Goal: Information Seeking & Learning: Check status

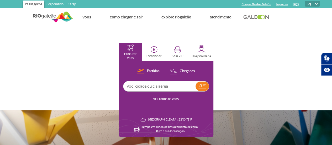
click at [179, 98] on link "VER TODOS OS VOOS" at bounding box center [165, 98] width 25 height 3
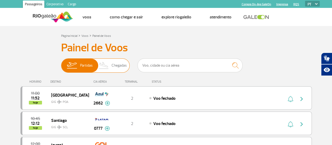
click at [80, 62] on img at bounding box center [72, 66] width 17 height 14
click at [61, 63] on input "Partidas Chegadas" at bounding box center [61, 63] width 0 height 0
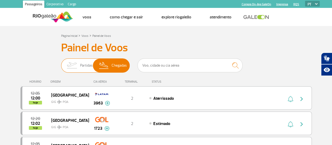
click at [81, 70] on span "Partidas" at bounding box center [86, 66] width 13 height 14
click at [61, 63] on input "Partidas Chegadas" at bounding box center [61, 63] width 0 height 0
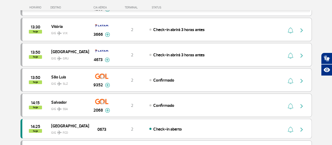
scroll to position [380, 0]
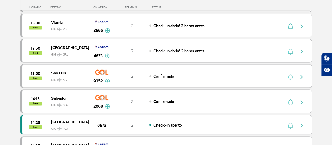
click at [303, 74] on img "button" at bounding box center [302, 77] width 6 height 6
click at [115, 73] on div "2" at bounding box center [132, 76] width 35 height 6
click at [108, 79] on img at bounding box center [107, 81] width 5 height 5
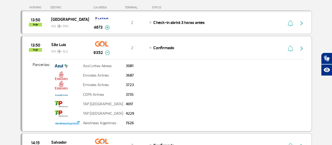
scroll to position [408, 0]
click at [108, 50] on img at bounding box center [107, 52] width 5 height 5
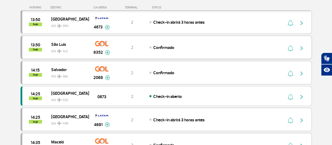
click at [302, 45] on img "button" at bounding box center [302, 48] width 6 height 6
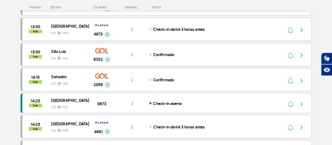
scroll to position [405, 0]
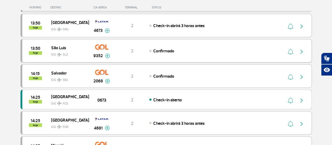
click at [159, 49] on div "13:50 hoje [GEOGRAPHIC_DATA] SLZ 9352 2 Confirmado Parcerias: Azul Linhas Aérea…" at bounding box center [166, 50] width 292 height 23
click at [205, 48] on div "Confirmado" at bounding box center [207, 51] width 116 height 6
click at [301, 48] on img "button" at bounding box center [302, 51] width 6 height 6
click at [303, 48] on img "button" at bounding box center [302, 51] width 6 height 6
click at [304, 48] on img "button" at bounding box center [302, 51] width 6 height 6
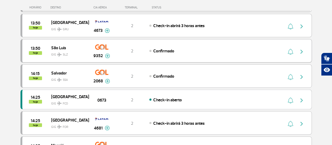
click at [308, 47] on button "button" at bounding box center [303, 50] width 12 height 8
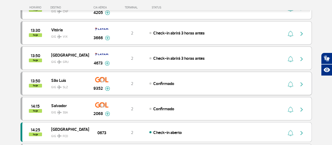
scroll to position [371, 0]
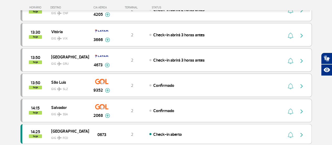
click at [107, 88] on img at bounding box center [107, 90] width 5 height 5
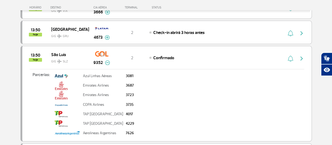
scroll to position [397, 0]
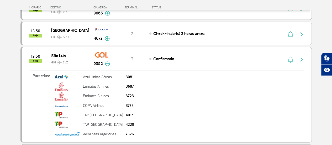
click at [107, 61] on img at bounding box center [107, 63] width 5 height 5
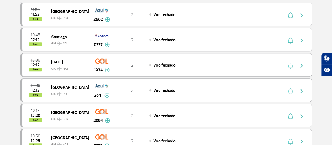
scroll to position [0, 0]
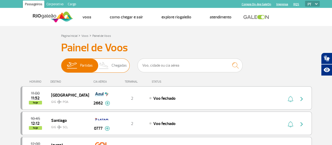
click at [117, 66] on span "Chegadas" at bounding box center [119, 66] width 15 height 14
click at [61, 63] on input "Partidas Chegadas" at bounding box center [61, 63] width 0 height 0
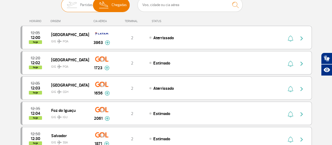
scroll to position [63, 0]
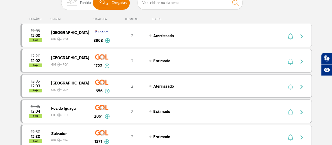
click at [301, 61] on img "button" at bounding box center [302, 61] width 6 height 6
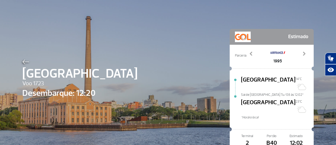
click at [25, 61] on img at bounding box center [25, 61] width 7 height 5
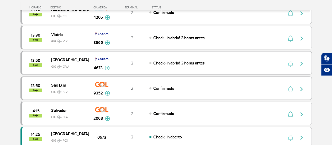
scroll to position [346, 0]
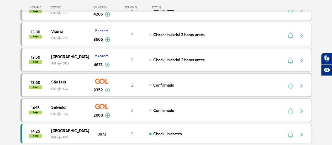
click at [302, 82] on img "button" at bounding box center [302, 85] width 6 height 6
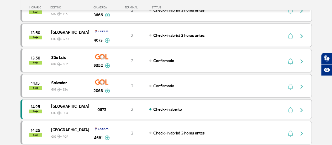
scroll to position [371, 0]
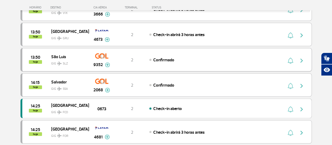
click at [299, 57] on img "button" at bounding box center [302, 60] width 6 height 6
click at [292, 57] on img "button" at bounding box center [291, 60] width 6 height 6
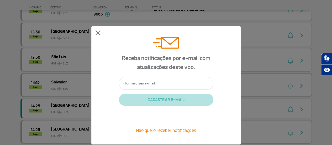
click at [97, 34] on button at bounding box center [97, 32] width 5 height 5
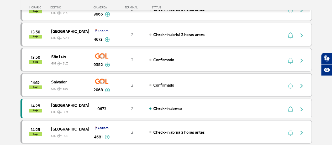
click at [301, 32] on img "button" at bounding box center [302, 35] width 6 height 6
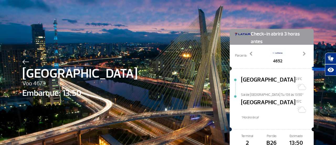
click at [23, 64] on img at bounding box center [25, 61] width 7 height 5
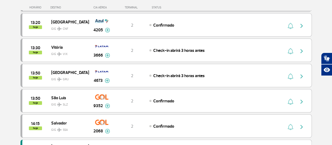
scroll to position [335, 0]
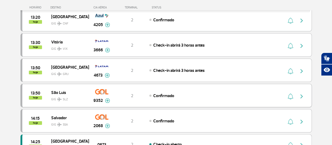
click at [302, 94] on img "button" at bounding box center [302, 96] width 6 height 6
click at [300, 93] on img "button" at bounding box center [302, 96] width 6 height 6
click at [298, 94] on button "button" at bounding box center [303, 95] width 12 height 8
click at [301, 93] on img "button" at bounding box center [302, 96] width 6 height 6
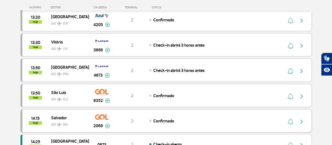
click at [300, 118] on img "button" at bounding box center [302, 121] width 6 height 6
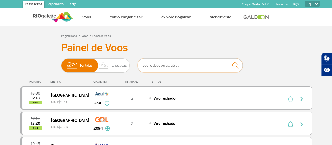
click at [189, 67] on input "text" at bounding box center [190, 65] width 105 height 14
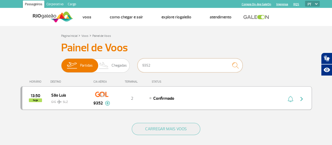
type input "9352"
click at [300, 98] on img "button" at bounding box center [302, 99] width 6 height 6
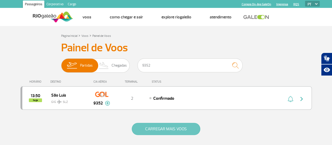
click at [191, 130] on button "CARREGAR MAIS VOOS" at bounding box center [166, 129] width 69 height 12
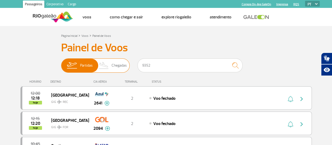
click at [83, 67] on span "Partidas" at bounding box center [86, 66] width 13 height 14
click at [61, 63] on input "Partidas Chegadas" at bounding box center [61, 63] width 0 height 0
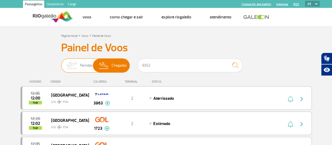
click at [83, 65] on span "Partidas" at bounding box center [86, 66] width 13 height 14
click at [61, 63] on input "Partidas Chegadas" at bounding box center [61, 63] width 0 height 0
